Goal: Task Accomplishment & Management: Use online tool/utility

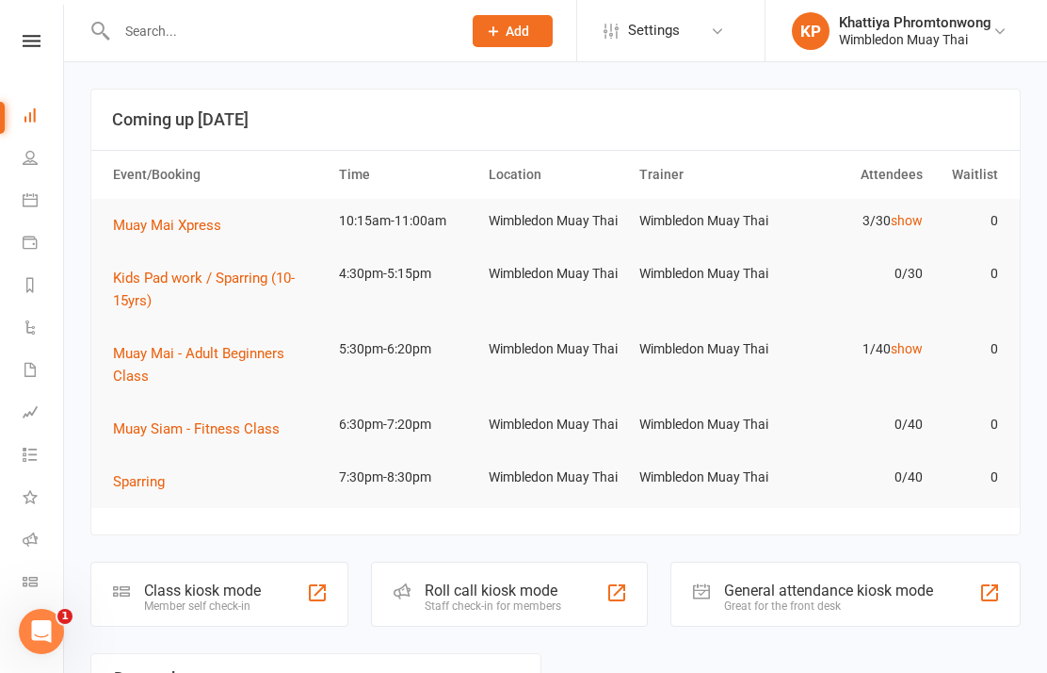
click at [198, 611] on div "Class kiosk mode Member self check-in" at bounding box center [219, 593] width 258 height 65
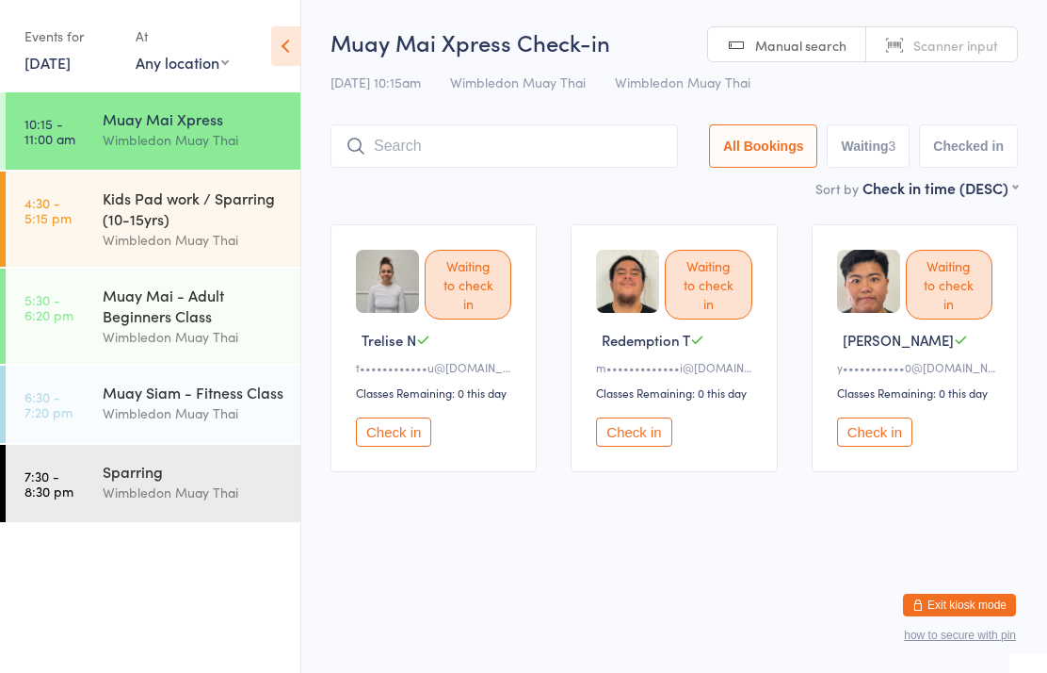
click at [457, 155] on input "search" at bounding box center [505, 145] width 348 height 43
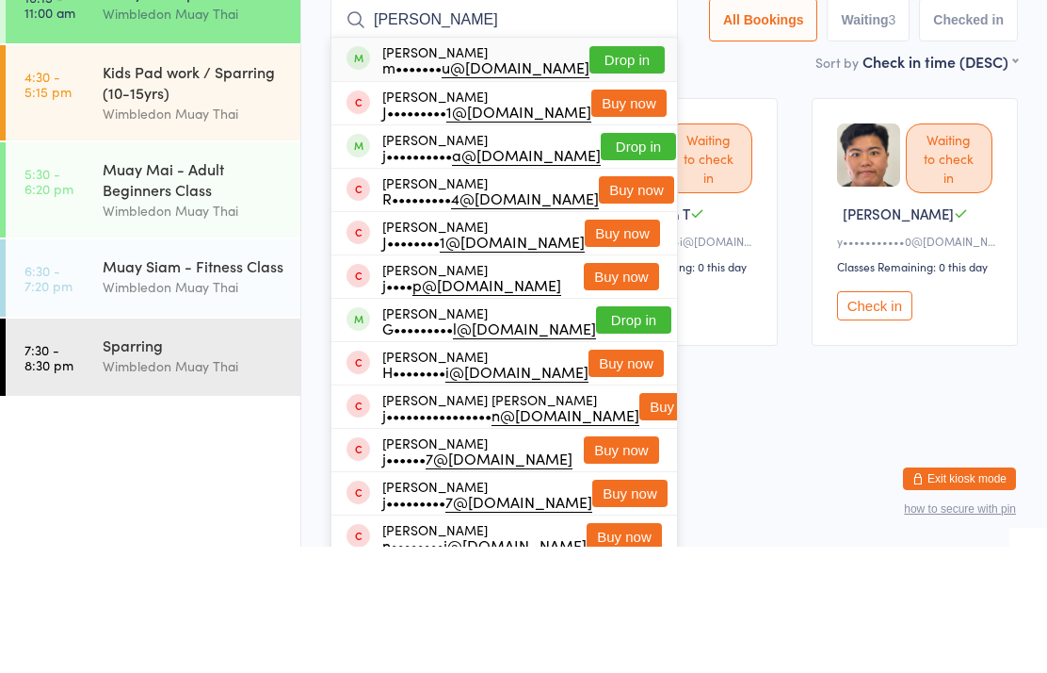
type input "[PERSON_NAME]"
click at [608, 172] on button "Drop in" at bounding box center [627, 185] width 75 height 27
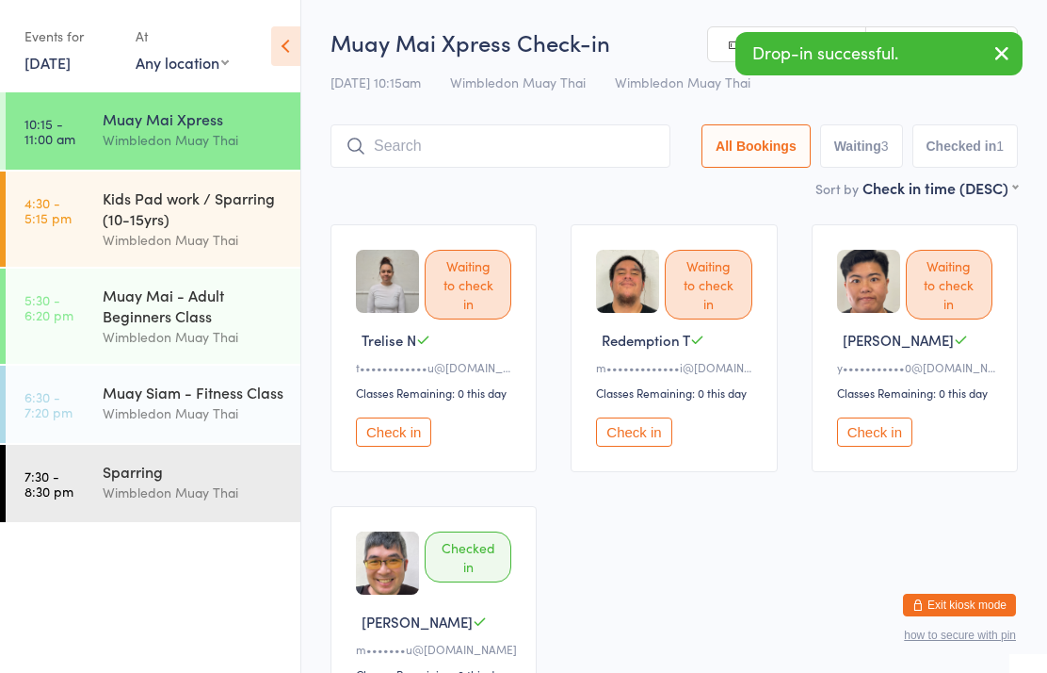
scroll to position [37, 0]
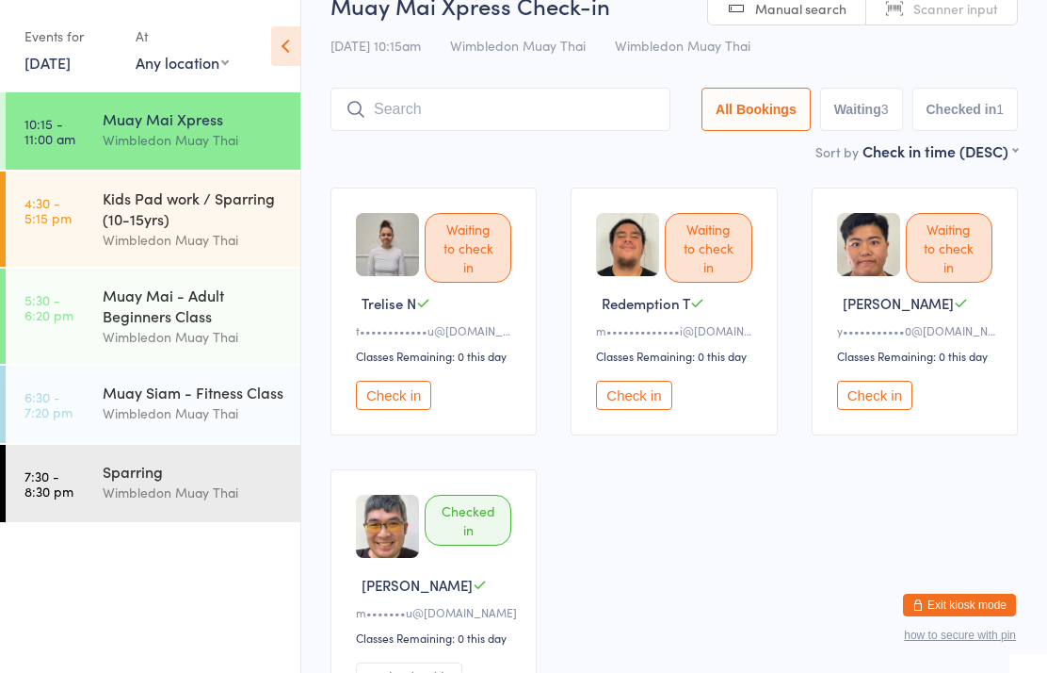
click at [628, 402] on button "Check in" at bounding box center [633, 395] width 75 height 29
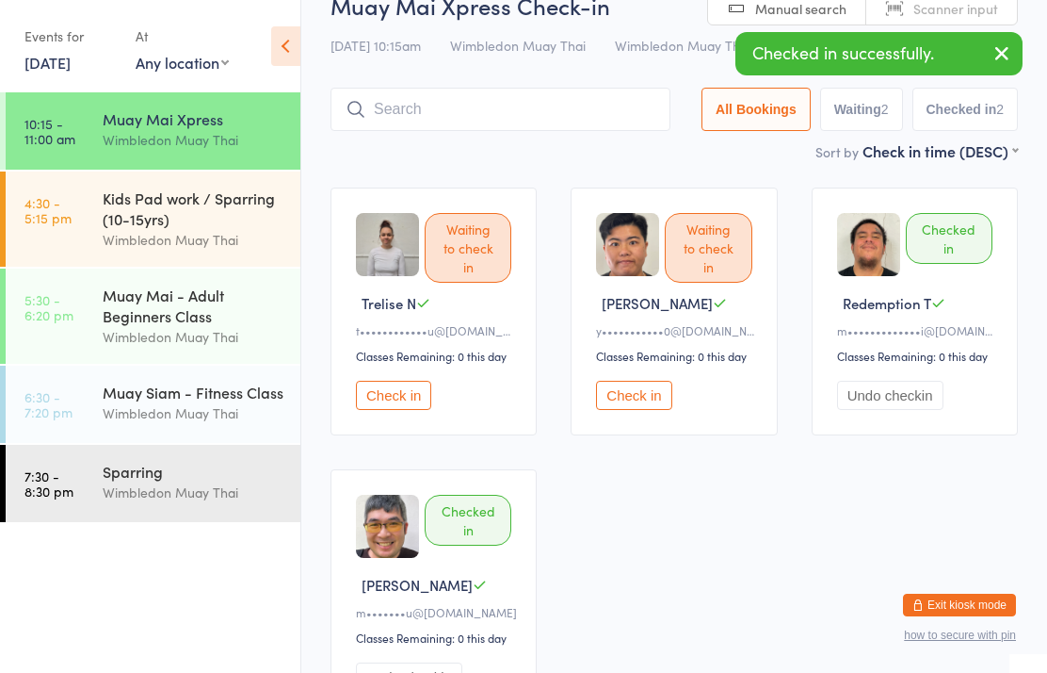
click at [396, 410] on button "Check in" at bounding box center [393, 395] width 75 height 29
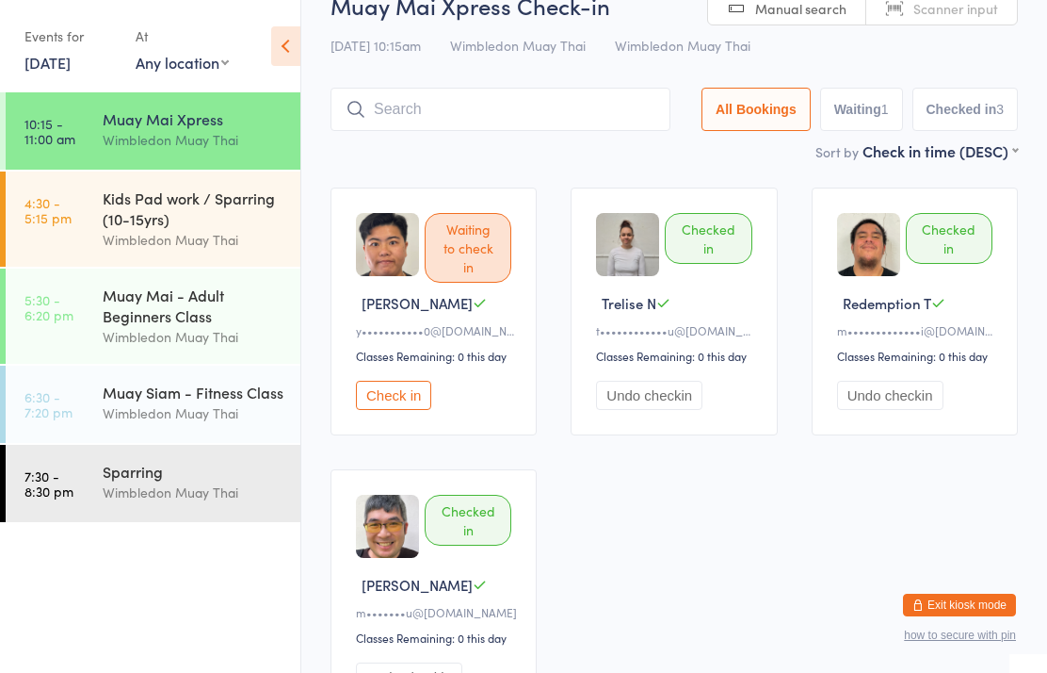
click at [438, 90] on input "search" at bounding box center [501, 109] width 340 height 43
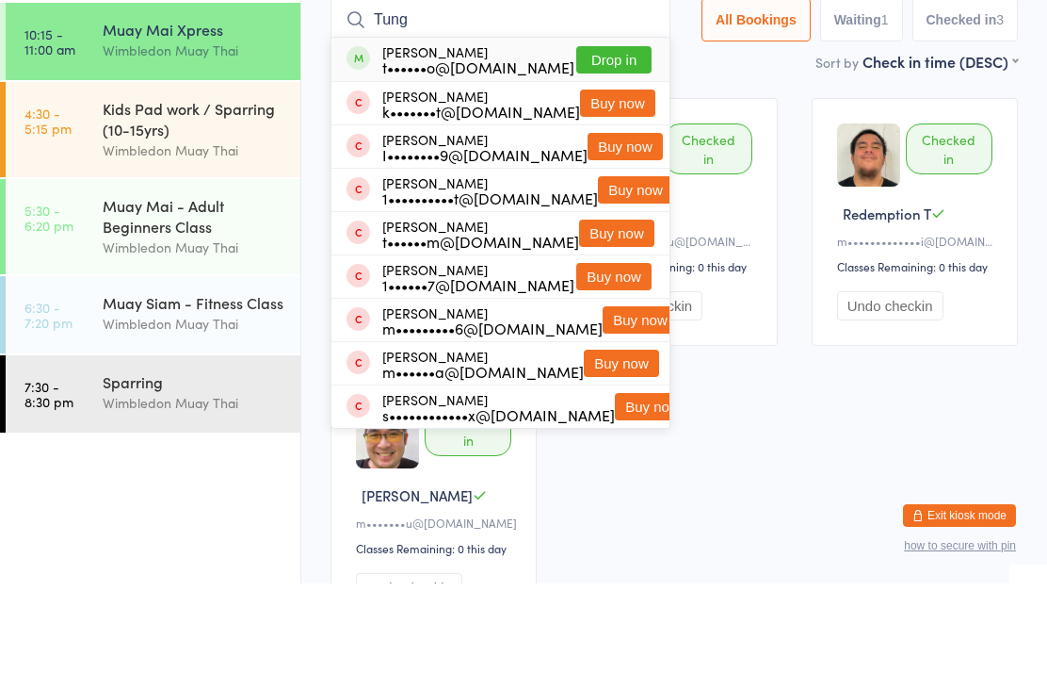
type input "Tung"
click at [614, 136] on button "Drop in" at bounding box center [613, 149] width 75 height 27
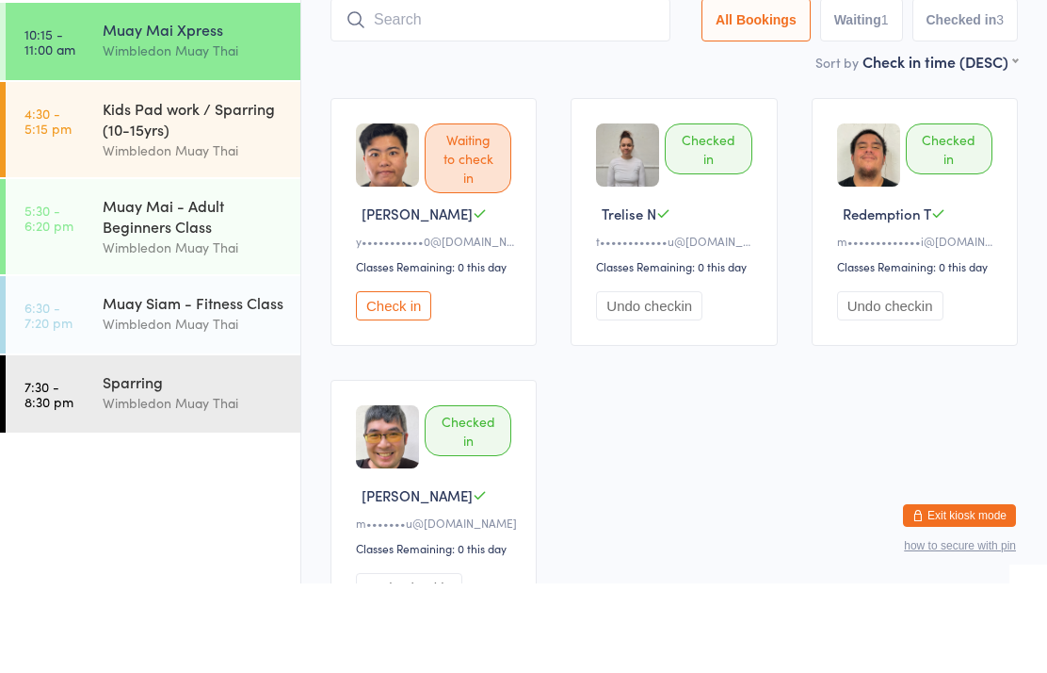
scroll to position [126, 0]
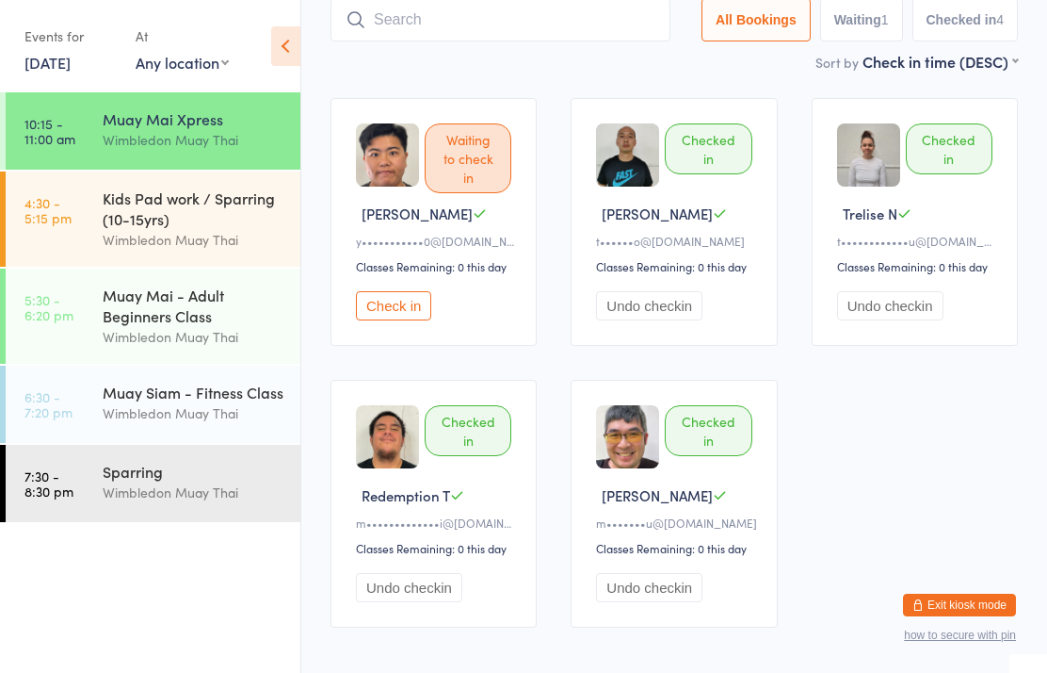
click at [538, 35] on input "search" at bounding box center [501, 19] width 340 height 43
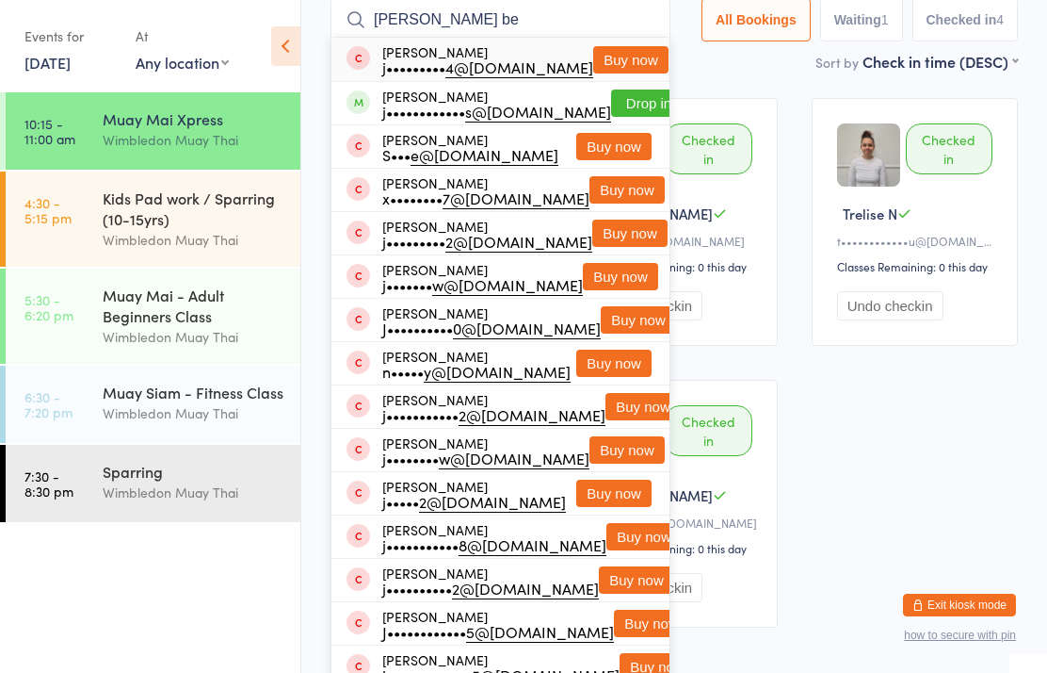
type input "[PERSON_NAME] be"
click at [614, 105] on button "Drop in" at bounding box center [648, 102] width 75 height 27
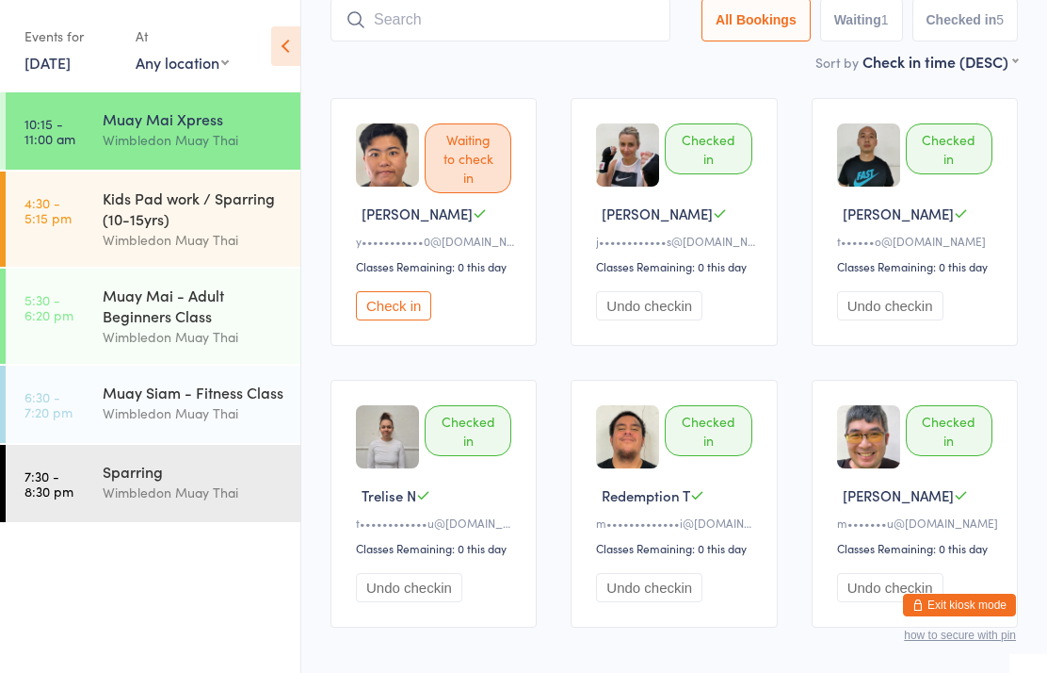
click at [478, 28] on input "search" at bounding box center [501, 19] width 340 height 43
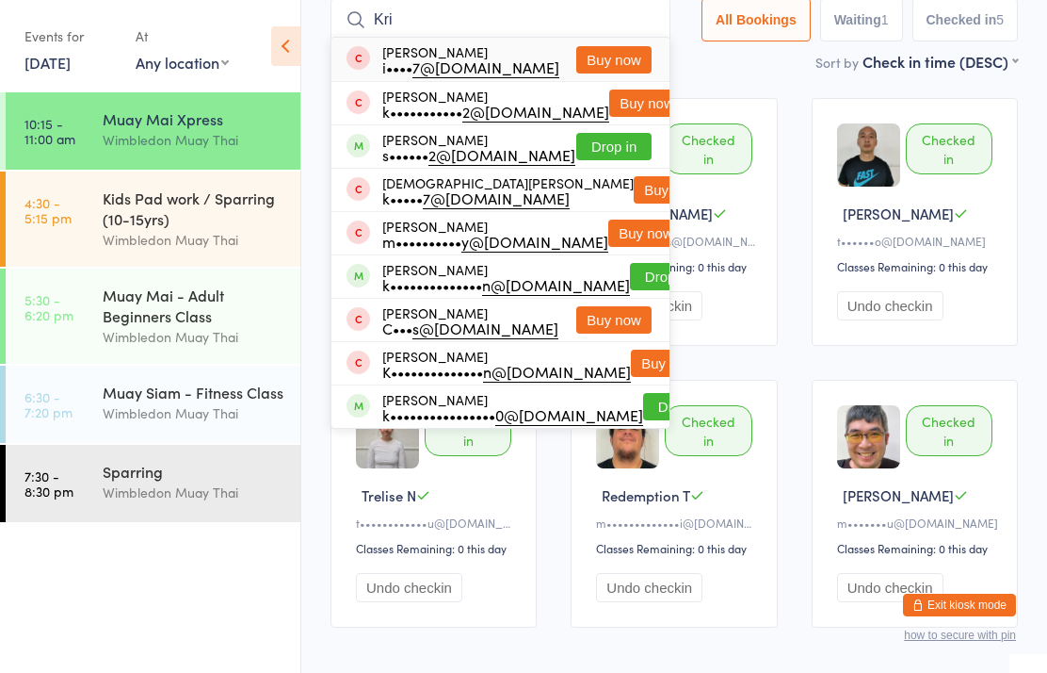
type input "Kri"
click at [601, 139] on button "Drop in" at bounding box center [613, 146] width 75 height 27
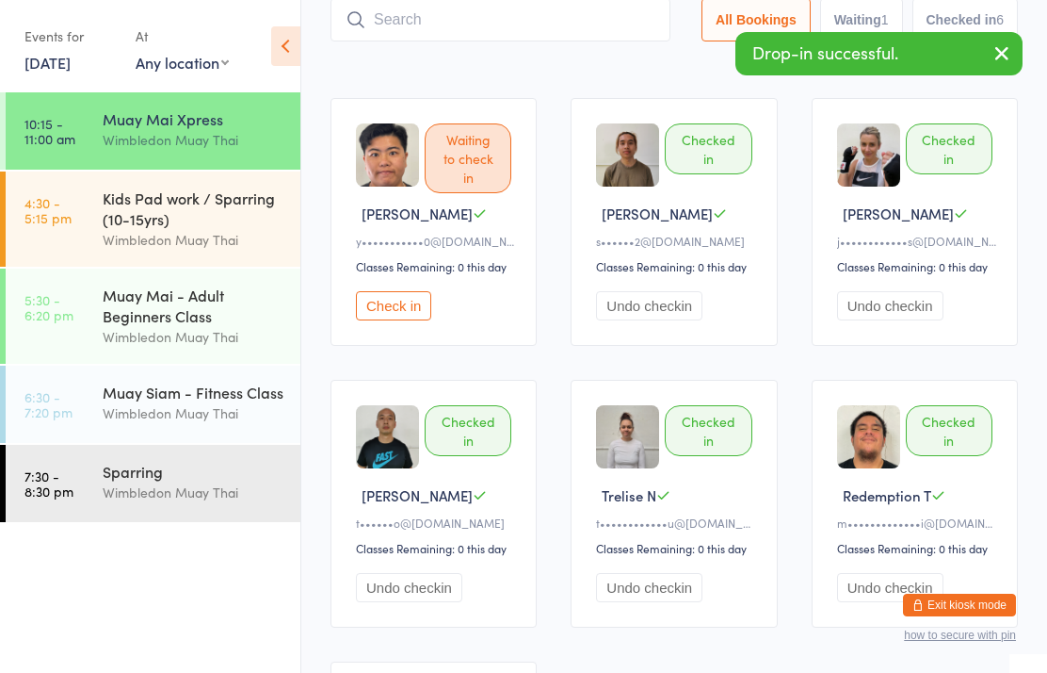
click at [462, 31] on input "search" at bounding box center [501, 19] width 340 height 43
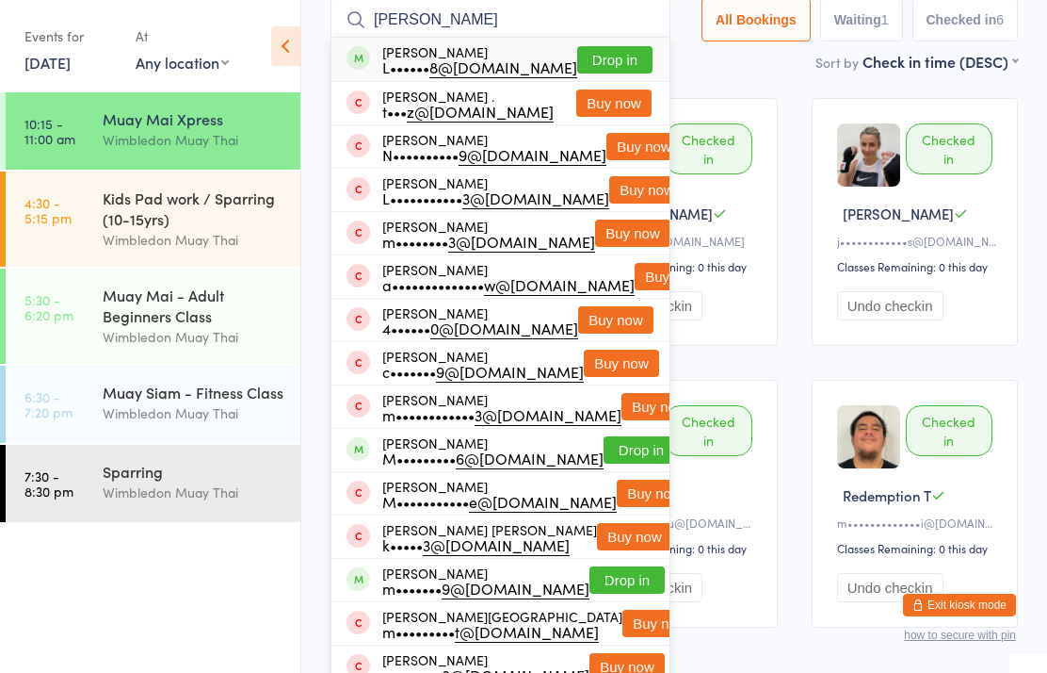
type input "[PERSON_NAME]"
click at [604, 67] on button "Drop in" at bounding box center [614, 59] width 75 height 27
